Goal: Task Accomplishment & Management: Manage account settings

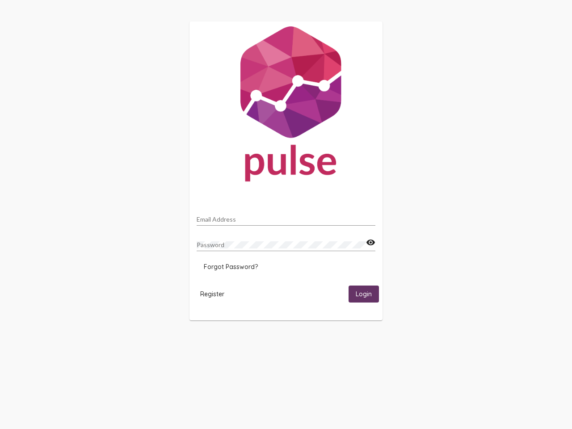
click at [286, 217] on input "Email Address" at bounding box center [286, 219] width 179 height 7
click at [370, 243] on mat-icon "visibility" at bounding box center [370, 242] width 9 height 11
click at [231, 267] on span "Forgot Password?" at bounding box center [231, 267] width 54 height 8
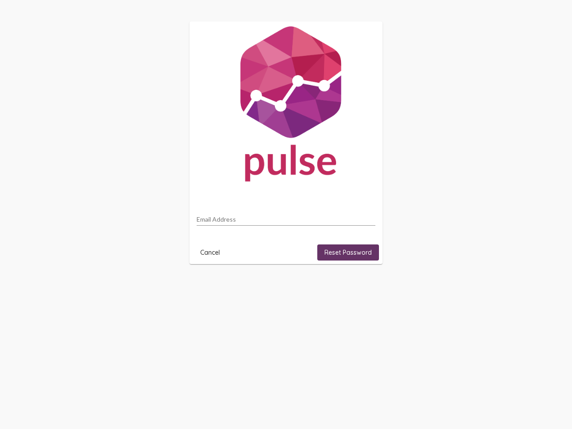
click at [212, 286] on html "Email Address Cancel Reset Password" at bounding box center [286, 143] width 572 height 286
click at [364, 286] on html "Email Address Cancel Reset Password" at bounding box center [286, 143] width 572 height 286
